Goal: Transaction & Acquisition: Purchase product/service

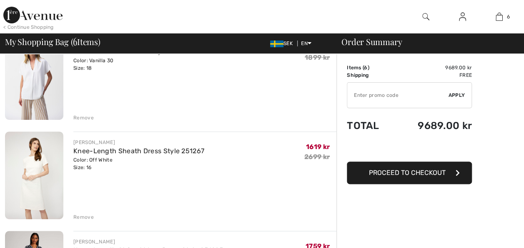
scroll to position [90, 0]
click at [82, 214] on div "Remove" at bounding box center [83, 217] width 20 height 8
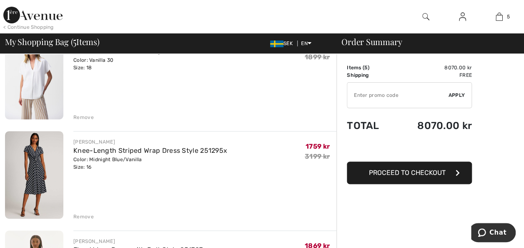
click at [82, 214] on div "Remove" at bounding box center [83, 217] width 20 height 8
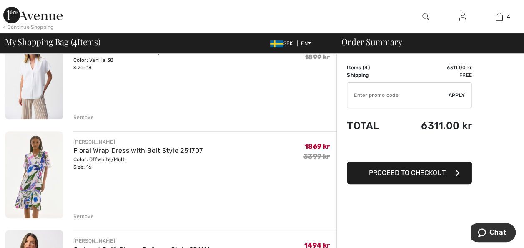
click at [82, 214] on div "Remove" at bounding box center [83, 216] width 20 height 8
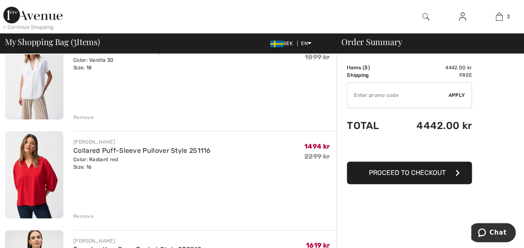
click at [80, 214] on div "Remove" at bounding box center [83, 216] width 20 height 8
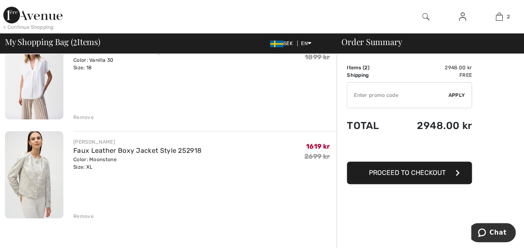
scroll to position [0, 0]
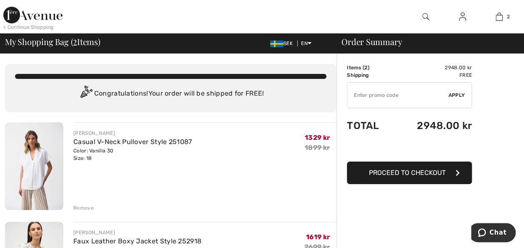
click at [33, 160] on img at bounding box center [34, 166] width 58 height 88
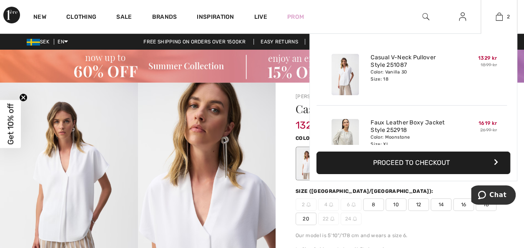
click at [401, 161] on button "Proceed to Checkout" at bounding box center [413, 162] width 194 height 23
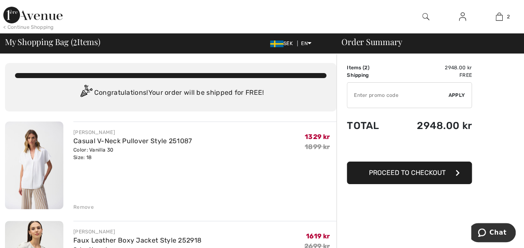
click at [81, 207] on div "Remove" at bounding box center [83, 207] width 20 height 8
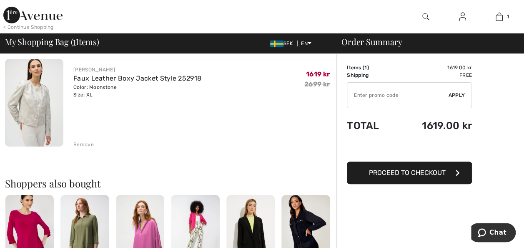
scroll to position [69, 0]
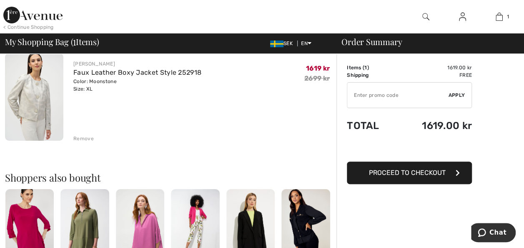
click at [83, 136] on div "Remove" at bounding box center [83, 139] width 20 height 8
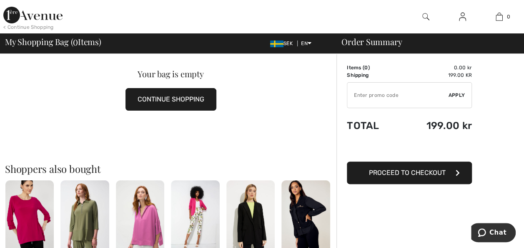
scroll to position [0, 0]
